Goal: Transaction & Acquisition: Purchase product/service

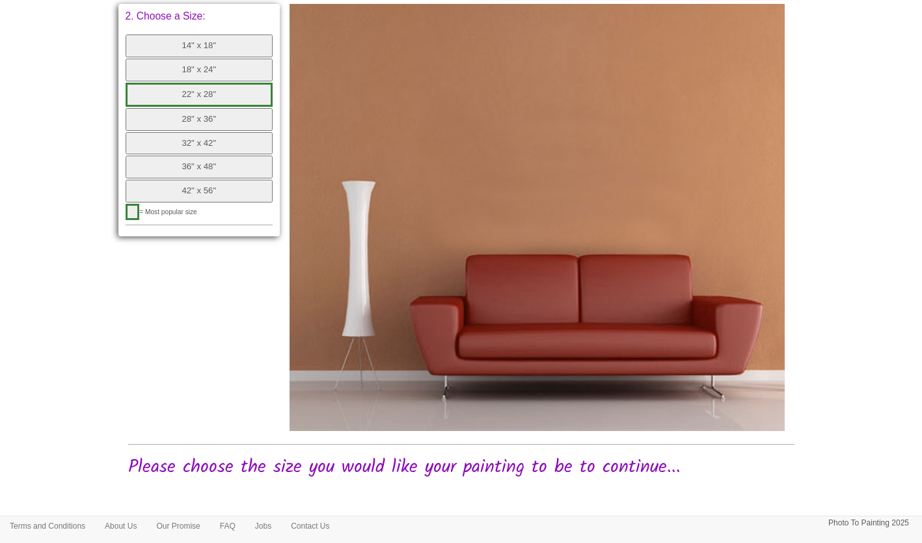
scroll to position [560, 0]
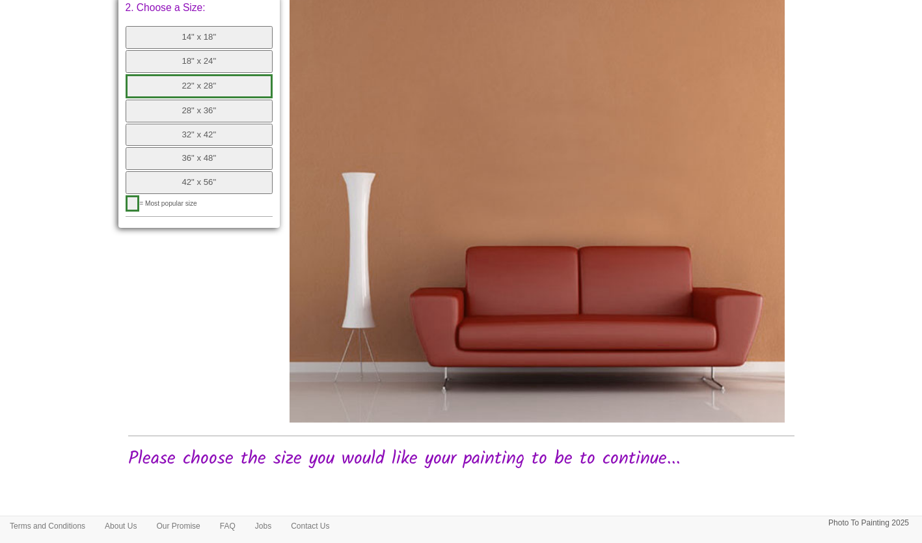
click at [139, 206] on button "button" at bounding box center [133, 203] width 14 height 16
click at [527, 157] on img at bounding box center [537, 208] width 495 height 426
click at [127, 203] on button "button" at bounding box center [133, 203] width 14 height 16
click at [124, 203] on div "2. Choose a Size: 14" x 18" 18" x 24" 22" x 28" 28" x 36" 32" x 42" 36" x 48" 4…" at bounding box center [199, 111] width 162 height 232
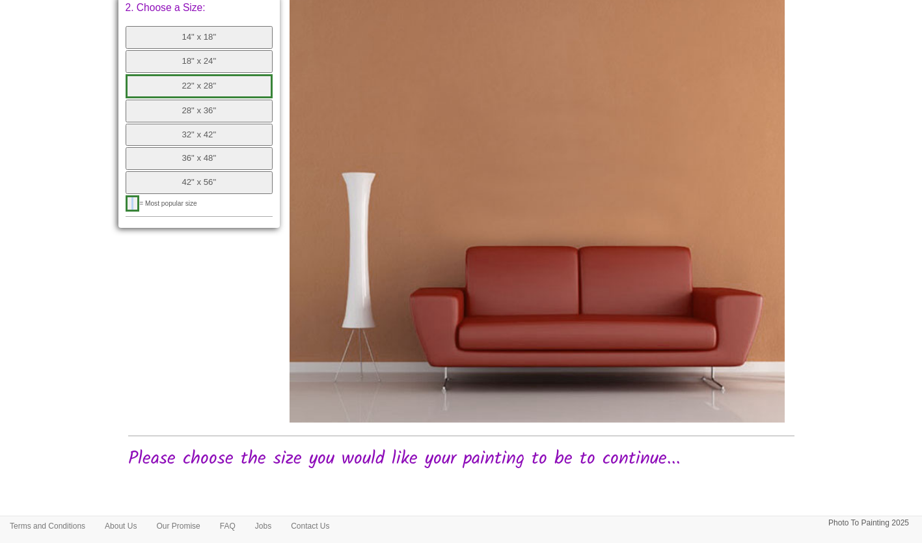
click at [241, 88] on button "22" x 28"" at bounding box center [200, 86] width 148 height 24
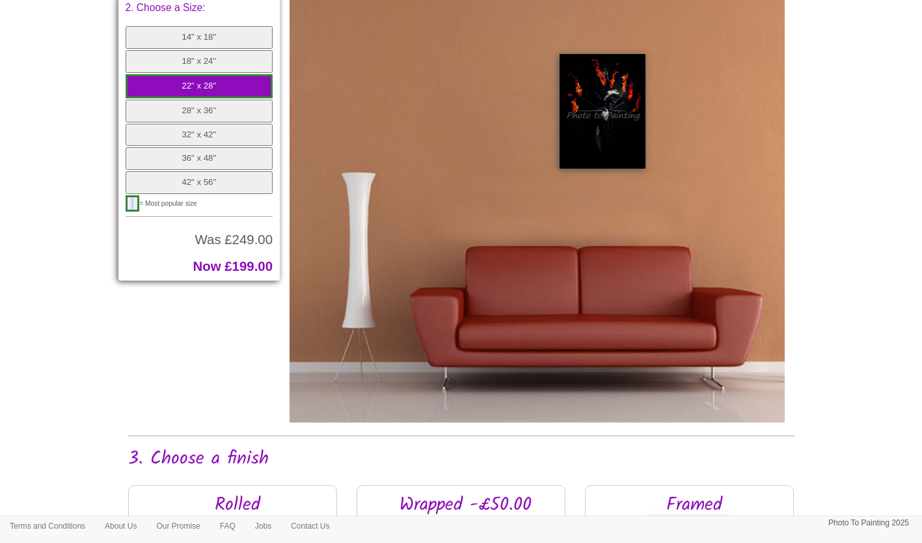
click at [241, 88] on button "22" x 28"" at bounding box center [200, 86] width 148 height 24
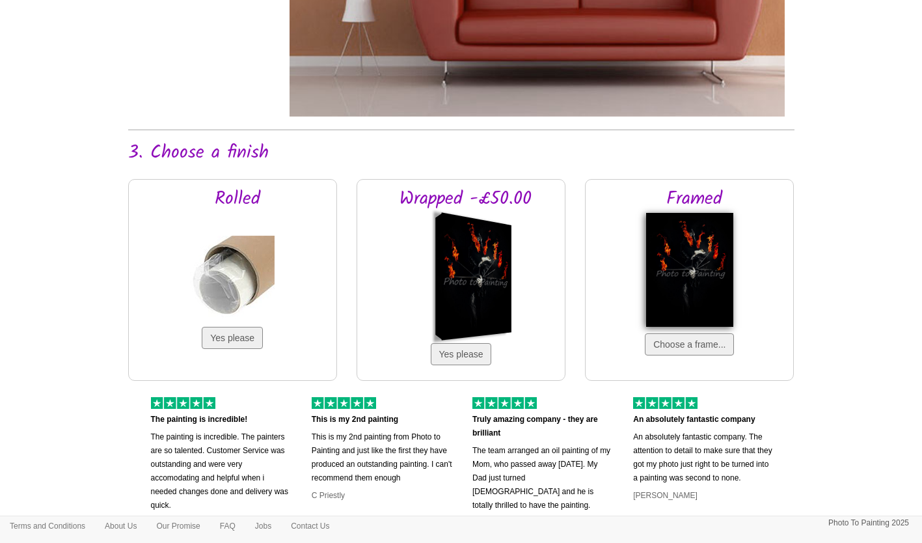
scroll to position [823, 0]
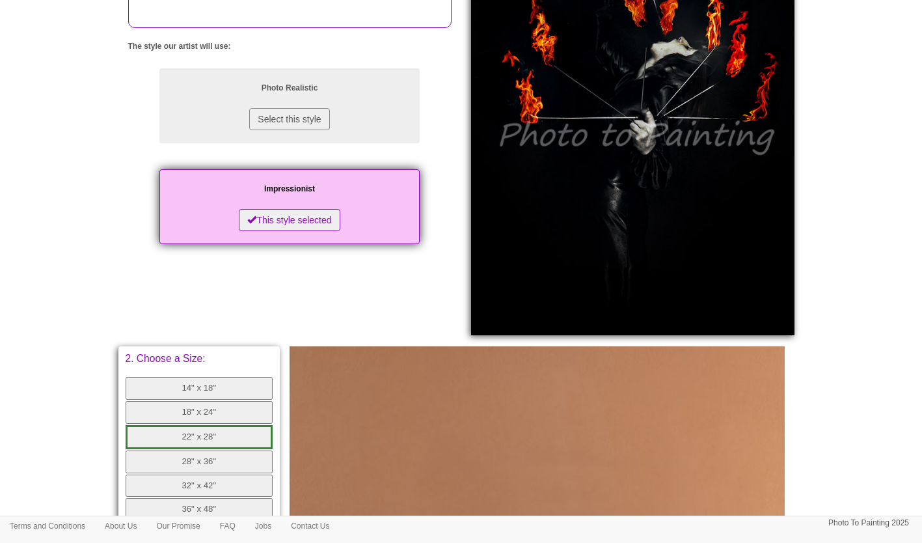
scroll to position [208, 0]
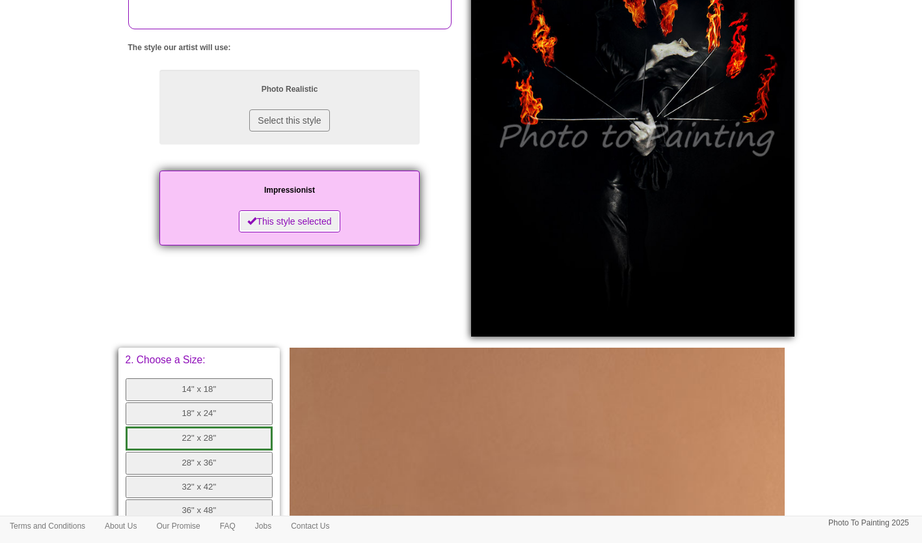
click at [303, 232] on button "This style selected" at bounding box center [289, 221] width 101 height 22
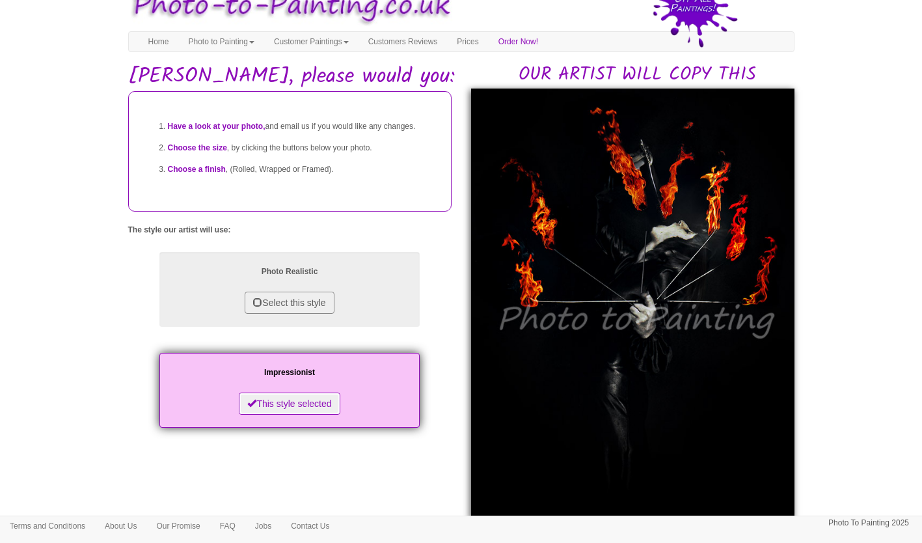
scroll to position [0, 0]
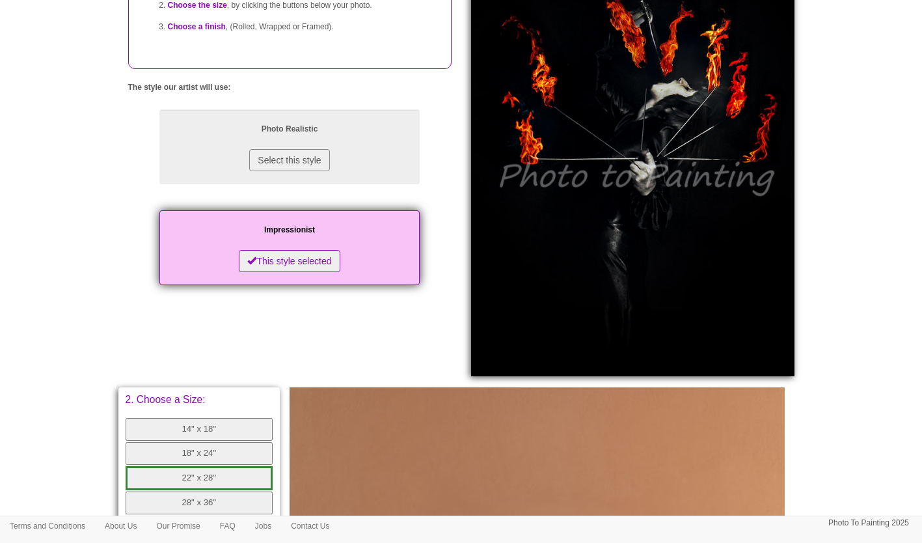
scroll to position [162, 0]
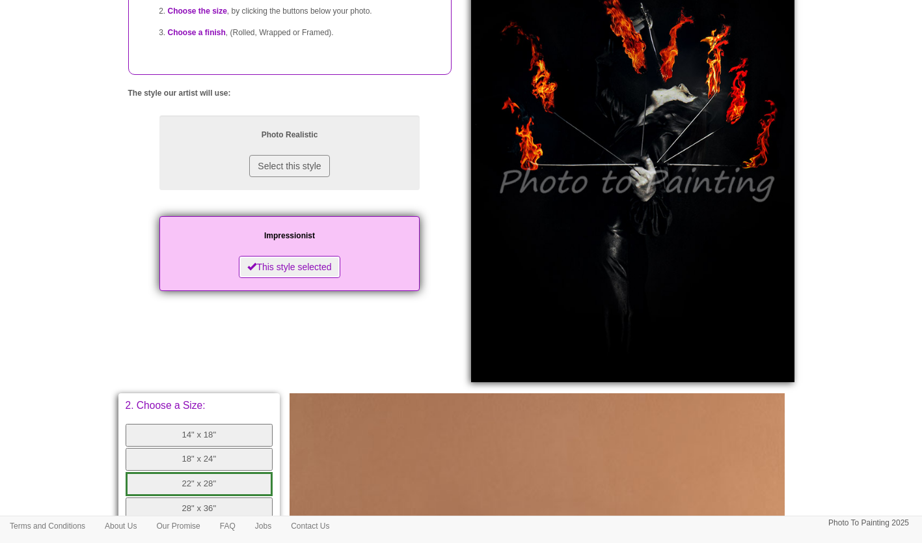
click at [280, 278] on button "This style selected" at bounding box center [289, 267] width 101 height 22
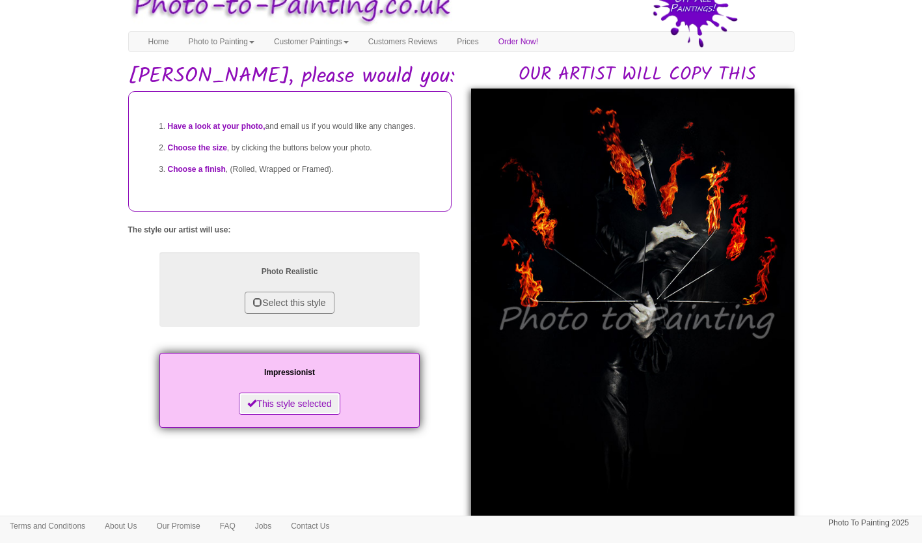
scroll to position [0, 0]
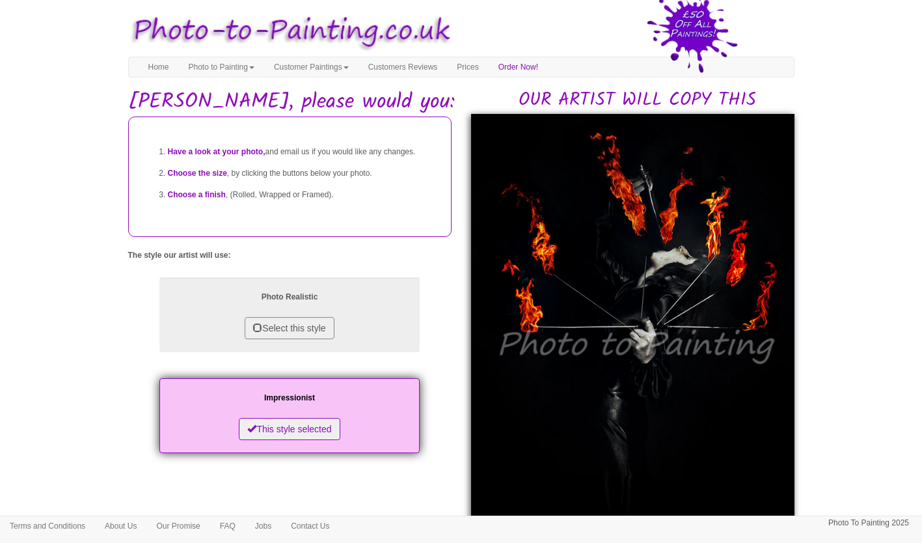
click at [201, 199] on span "Choose a finish" at bounding box center [197, 194] width 58 height 9
click at [685, 266] on img at bounding box center [632, 329] width 323 height 431
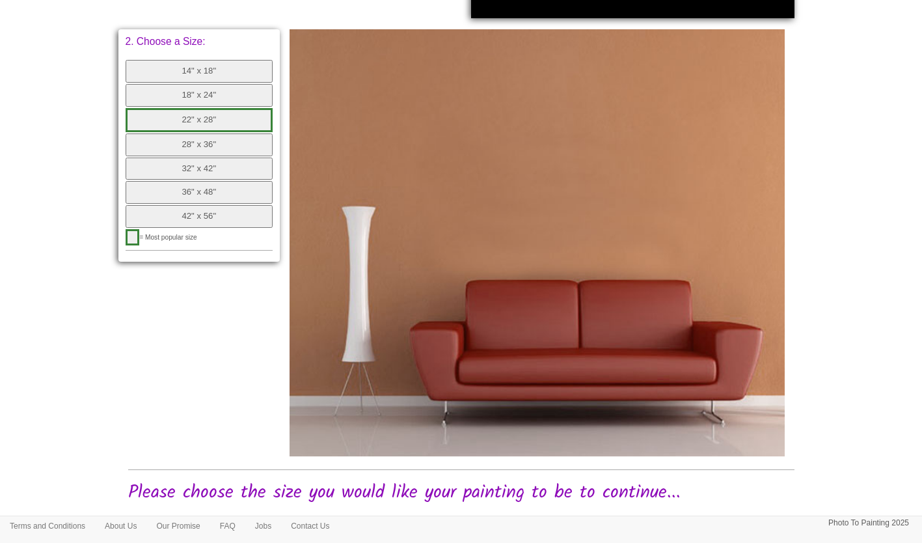
scroll to position [560, 0]
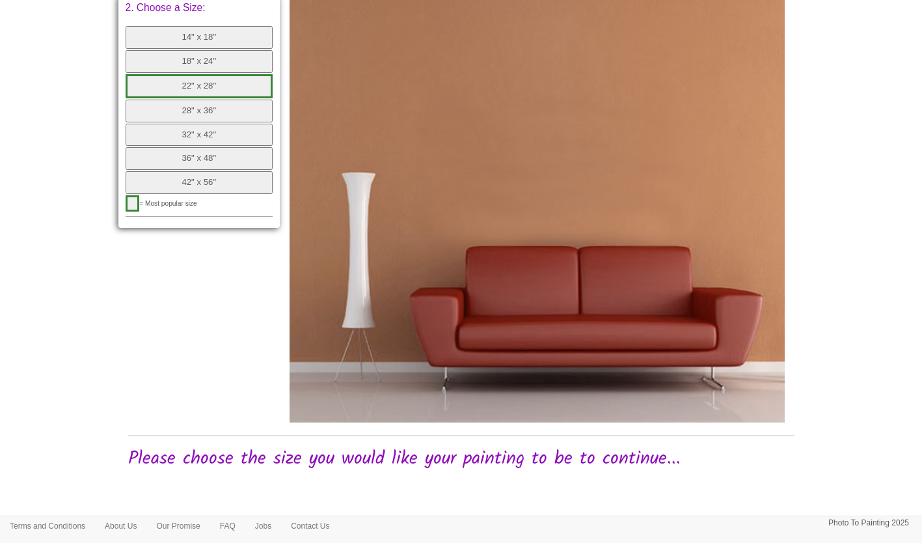
click at [218, 85] on button "22" x 28"" at bounding box center [200, 86] width 148 height 24
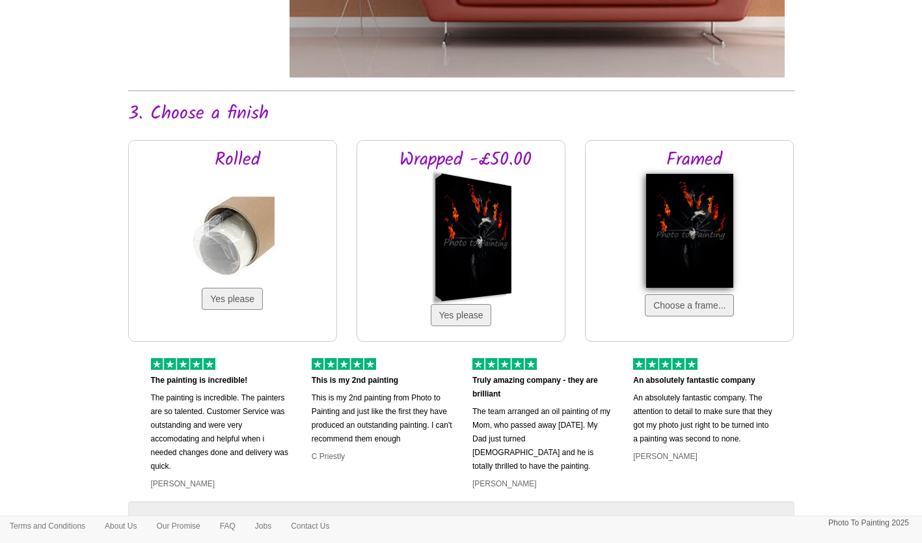
scroll to position [908, 0]
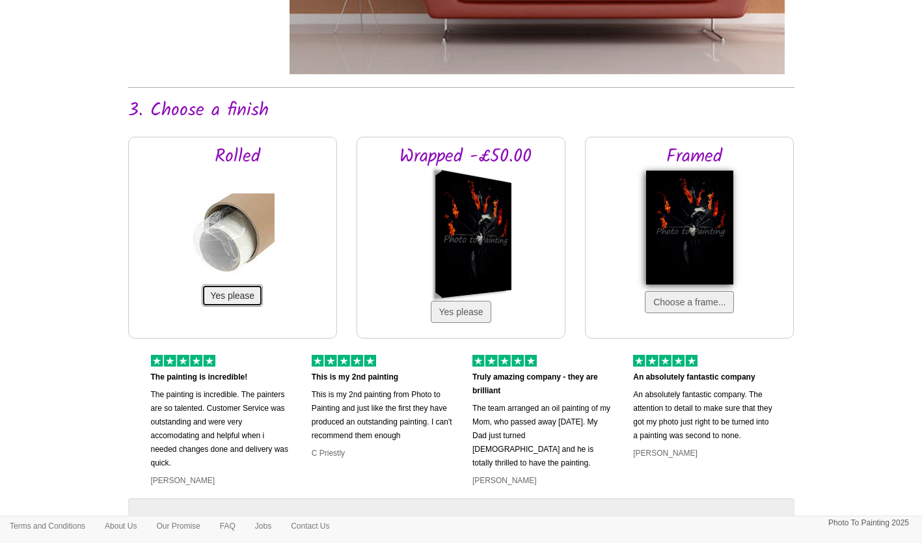
click at [221, 294] on button "Yes please" at bounding box center [232, 295] width 61 height 22
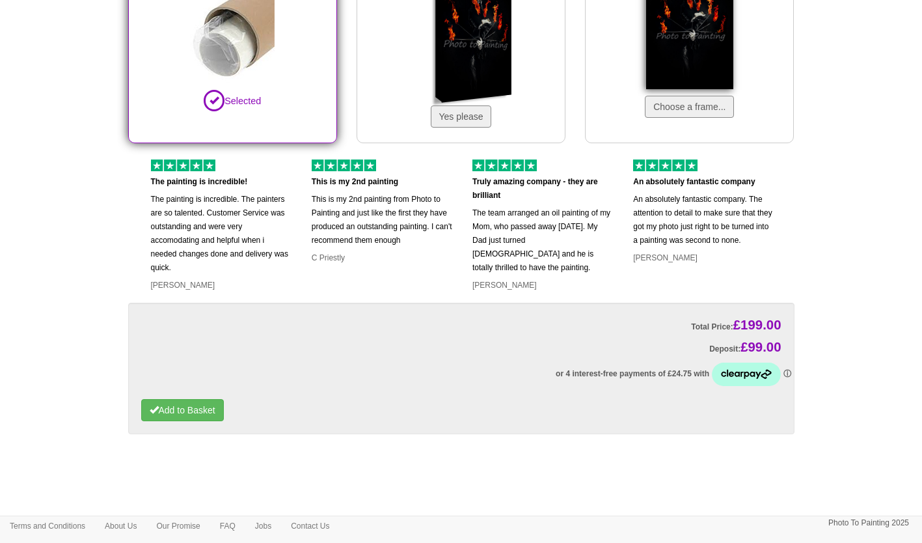
scroll to position [1115, 0]
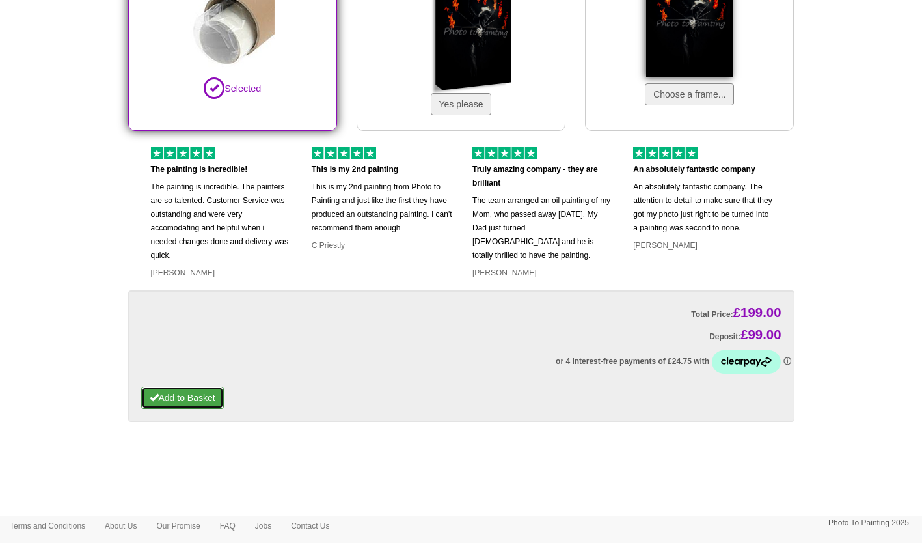
click at [202, 401] on button "Add to Basket" at bounding box center [182, 398] width 83 height 22
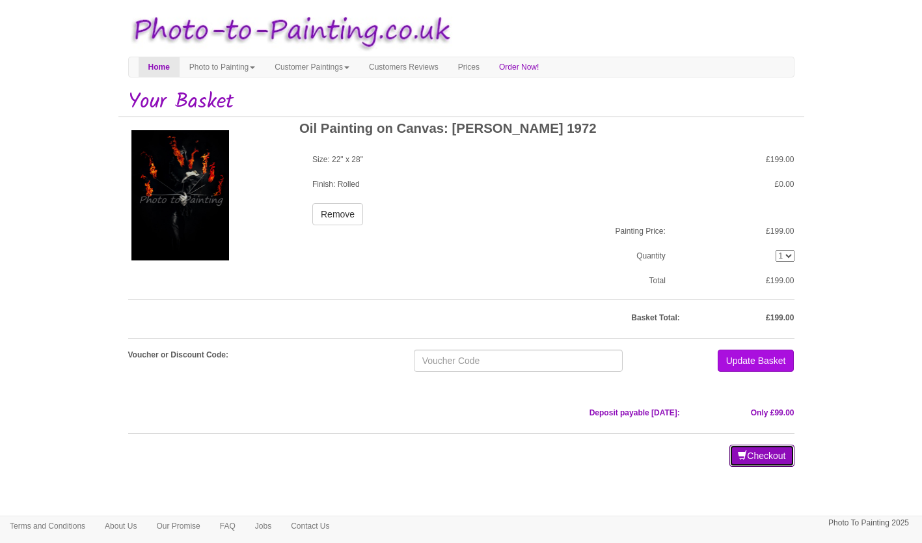
click at [761, 459] on button "Checkout" at bounding box center [762, 456] width 64 height 22
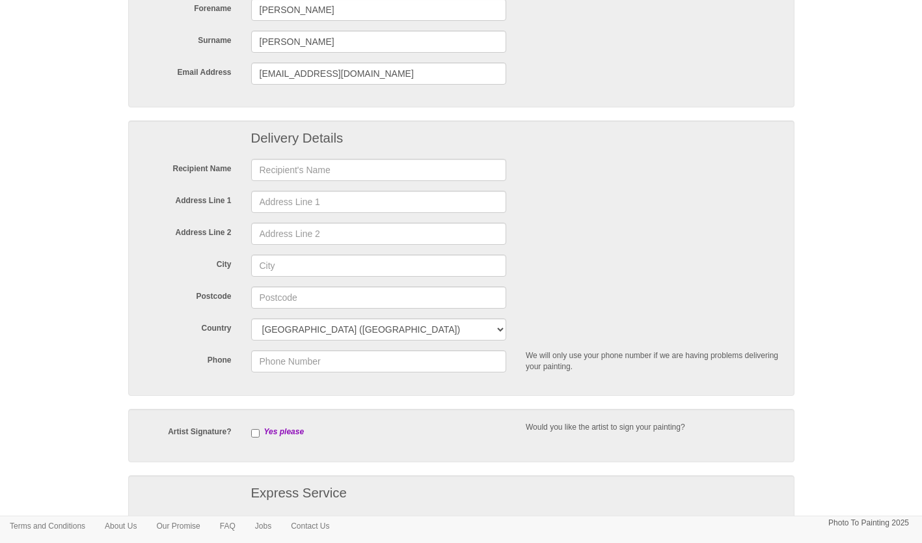
scroll to position [157, 0]
click at [318, 171] on input "text" at bounding box center [379, 169] width 256 height 22
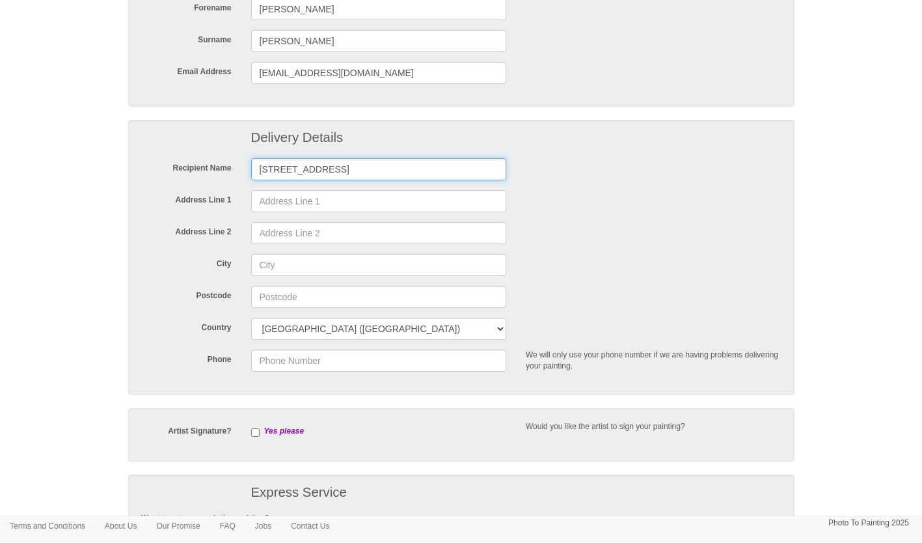
type input "[STREET_ADDRESS]"
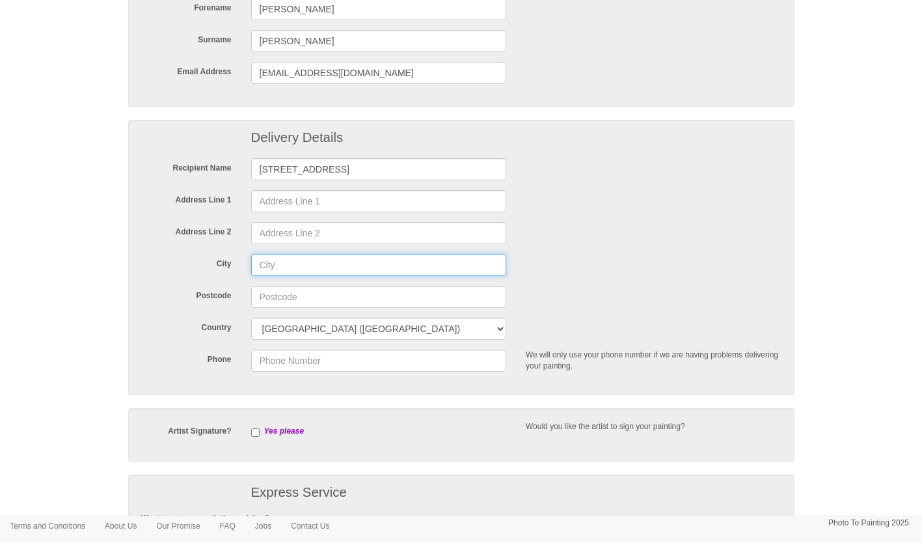
click at [283, 267] on input "City" at bounding box center [379, 265] width 256 height 22
click at [333, 262] on input "Paisley" at bounding box center [379, 265] width 256 height 22
type input "Paisley"
click at [285, 298] on input "Postcode" at bounding box center [379, 297] width 256 height 22
type input "PA1 3TU"
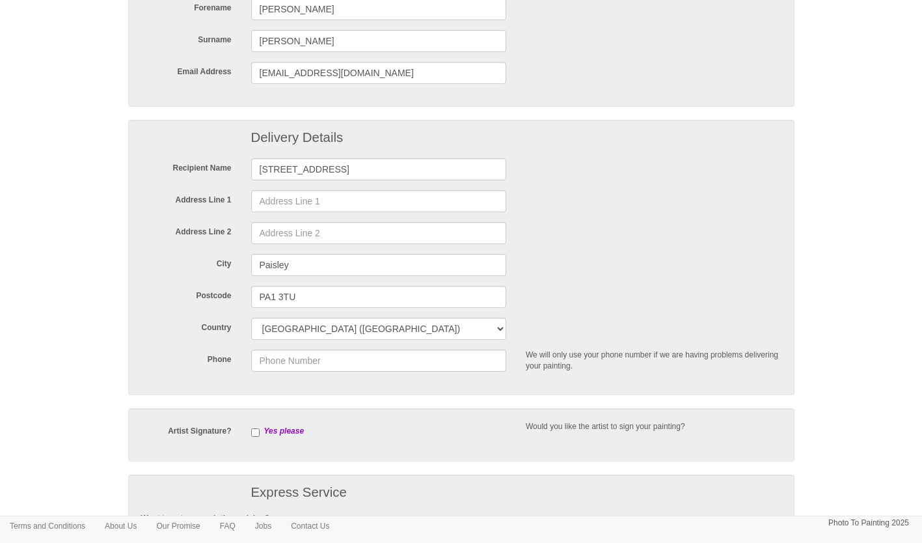
select select "92"
click at [647, 273] on div "City [GEOGRAPHIC_DATA]" at bounding box center [461, 265] width 660 height 22
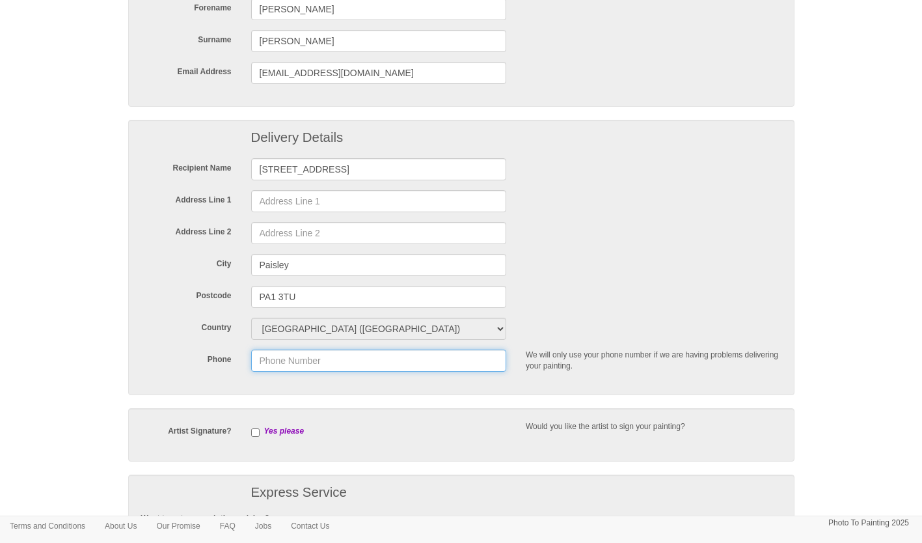
click at [314, 357] on input "Phone" at bounding box center [379, 360] width 256 height 22
type input "07715638973"
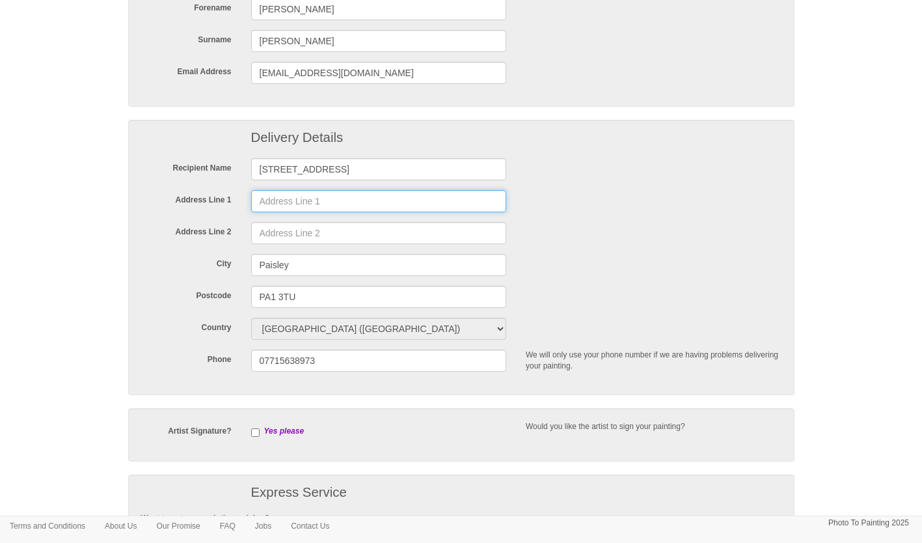
type input "1 Endrick Drive"
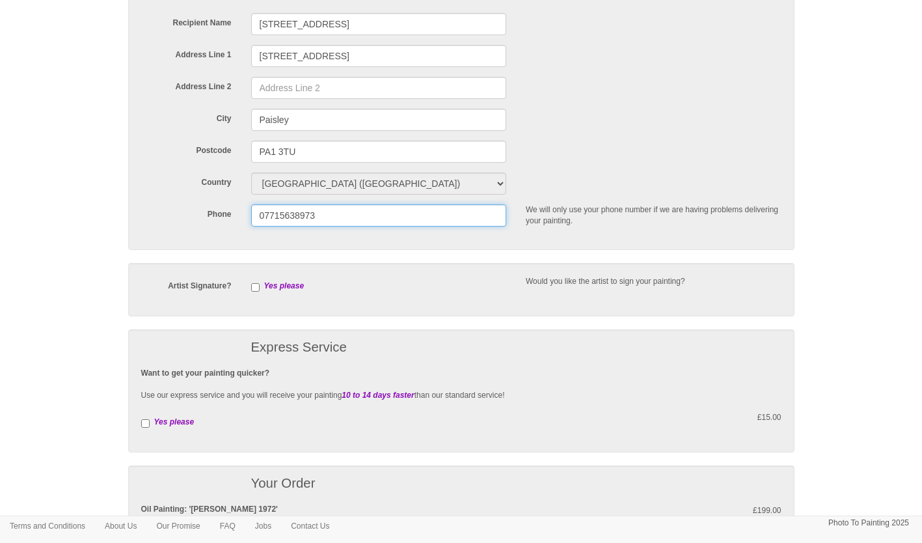
scroll to position [303, 0]
click at [254, 287] on input "checkbox" at bounding box center [255, 286] width 8 height 8
checkbox input "true"
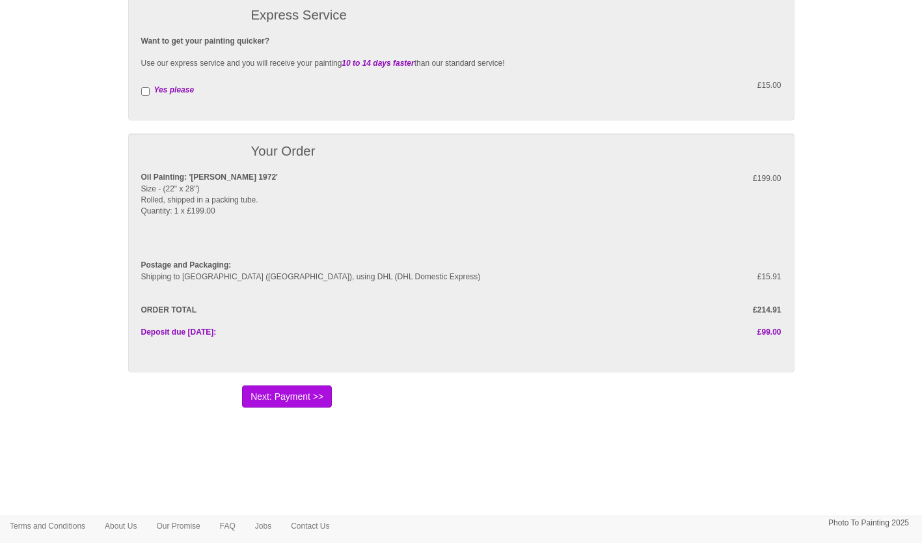
scroll to position [638, 0]
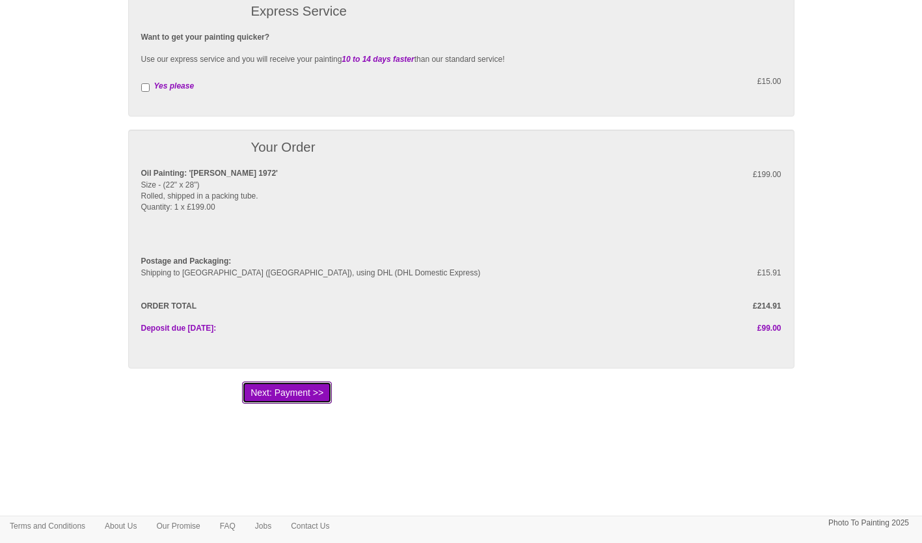
click at [303, 392] on button "Next: Payment >>" at bounding box center [287, 392] width 90 height 22
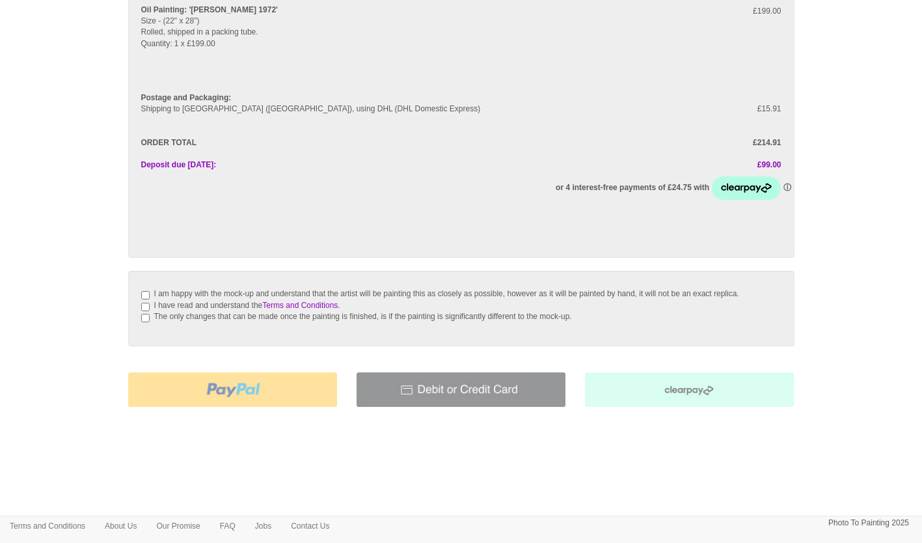
scroll to position [178, 0]
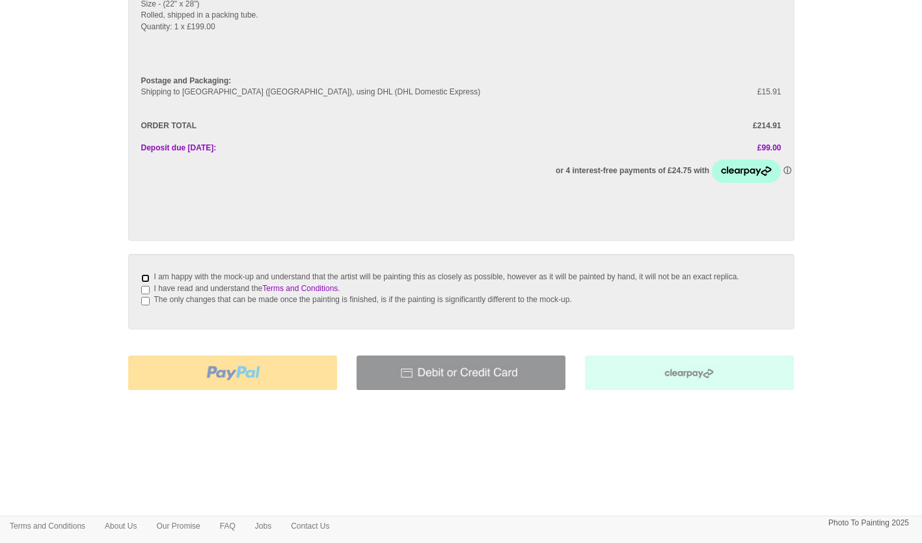
click at [143, 274] on input "I am happy with the mock-up and understand that the artist will be painting thi…" at bounding box center [145, 278] width 8 height 8
checkbox input "true"
click at [144, 288] on input "I have read and understand the Terms and Conditions ." at bounding box center [145, 290] width 8 height 8
checkbox input "true"
click at [147, 303] on input "The only changes that can be made once the painting is finished, is if the pain…" at bounding box center [145, 301] width 8 height 8
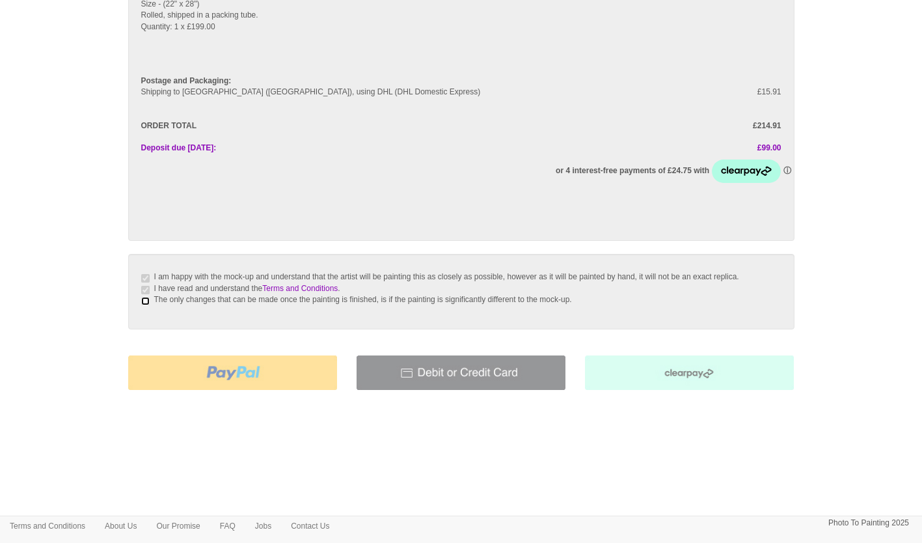
checkbox input "true"
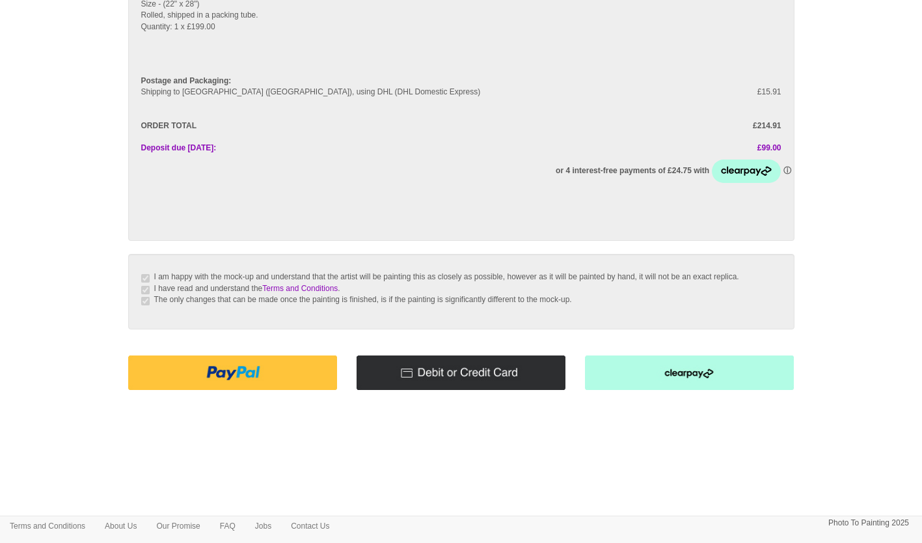
click at [485, 377] on img at bounding box center [461, 372] width 209 height 34
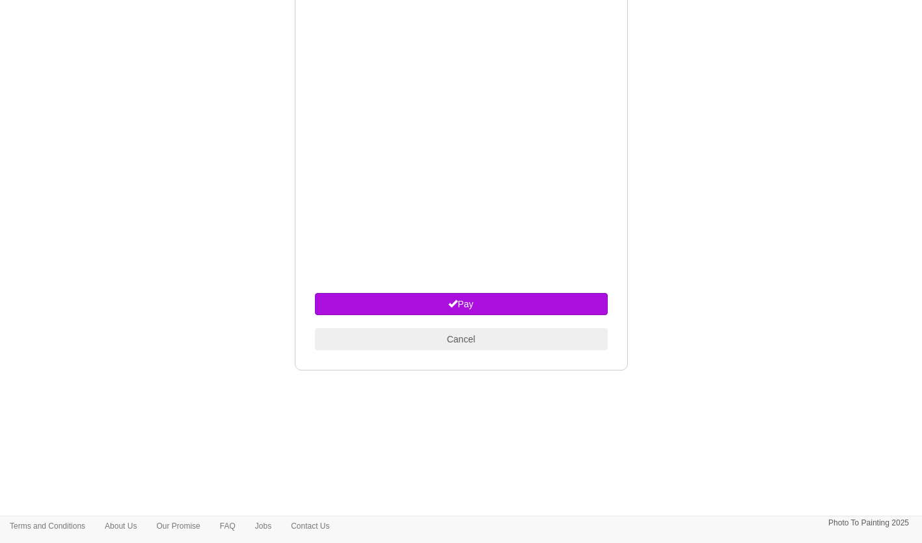
scroll to position [683, 0]
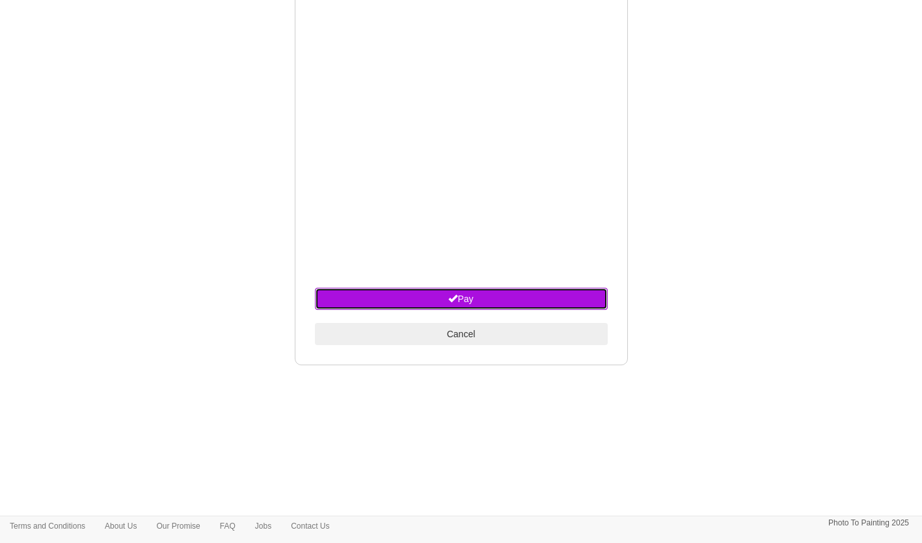
click at [499, 310] on button "Pay" at bounding box center [461, 299] width 293 height 22
